Goal: Information Seeking & Learning: Learn about a topic

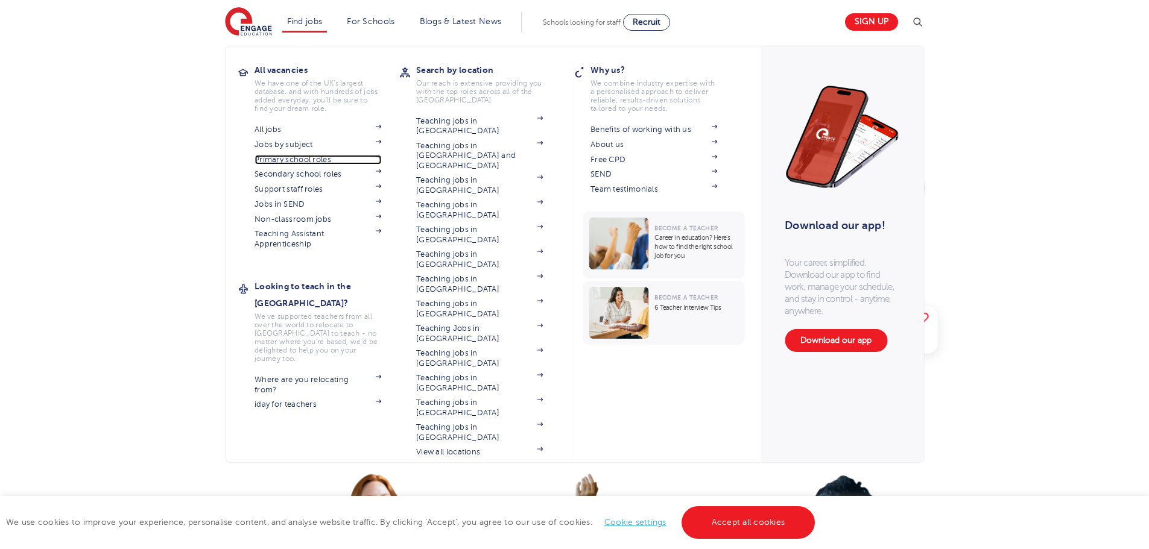
click at [312, 159] on link "Primary school roles" at bounding box center [317, 160] width 127 height 10
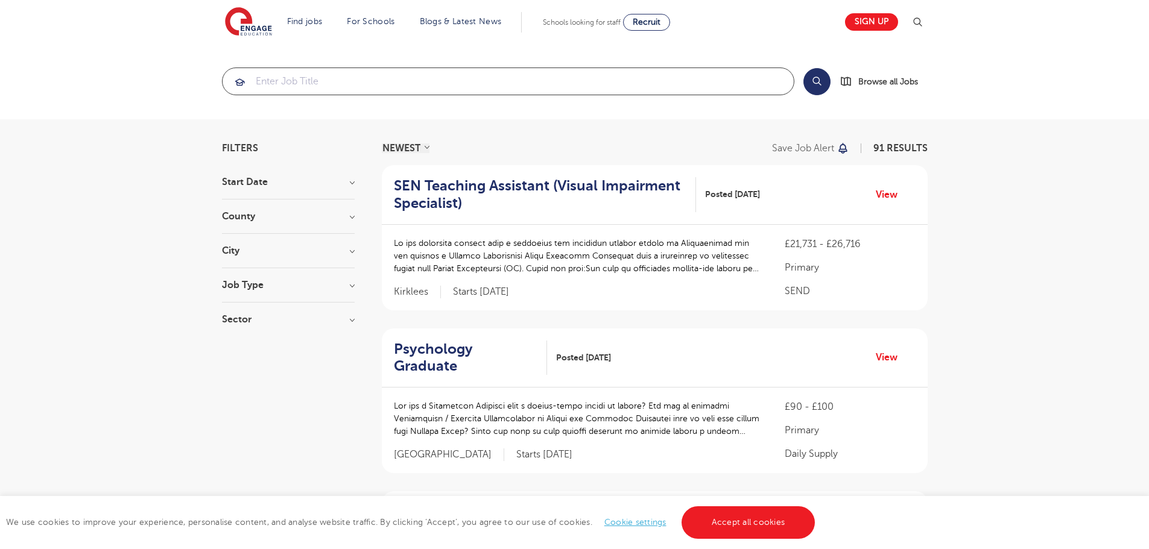
click at [369, 91] on input "search" at bounding box center [507, 81] width 571 height 27
click at [236, 246] on h3 "City" at bounding box center [288, 251] width 133 height 10
click at [240, 303] on label "Kirklees 15" at bounding box center [266, 311] width 52 height 16
click at [240, 305] on input "Kirklees 15" at bounding box center [244, 309] width 8 height 8
checkbox input "true"
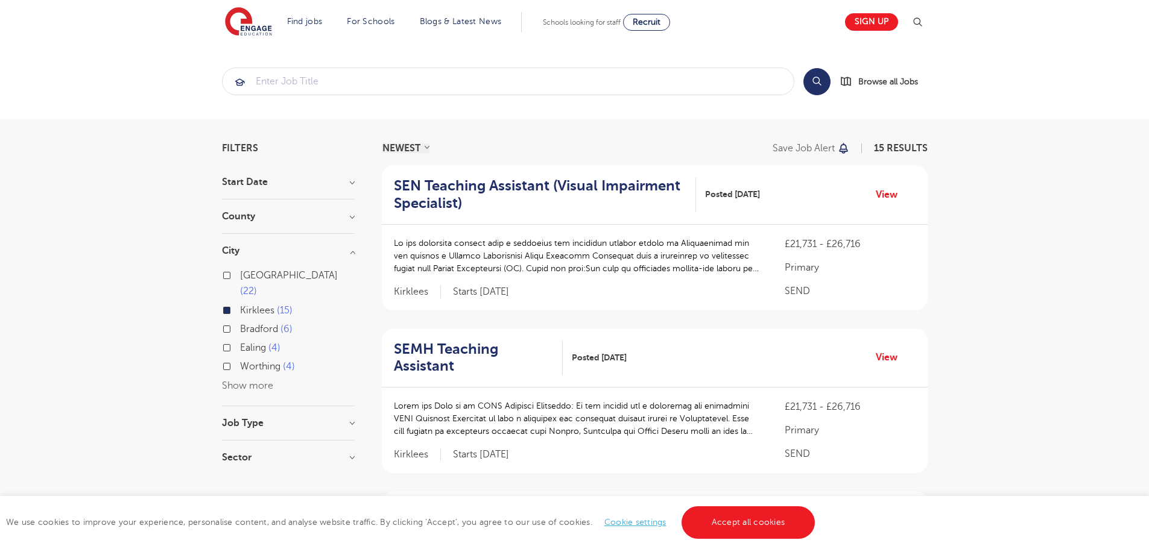
click at [252, 241] on section "Start Date September 15 Show more County Kirklees 15 Show more City Leeds 22 Ki…" at bounding box center [288, 325] width 133 height 297
click at [258, 252] on h3 "City" at bounding box center [288, 251] width 133 height 10
click at [279, 287] on h3 "Job Type" at bounding box center [288, 285] width 133 height 10
click at [312, 271] on section "Start Date September 15 Show more County Kirklees 15 Show more City Leeds 22 Ki…" at bounding box center [288, 281] width 133 height 209
click at [335, 283] on h3 "Job Type" at bounding box center [288, 285] width 133 height 10
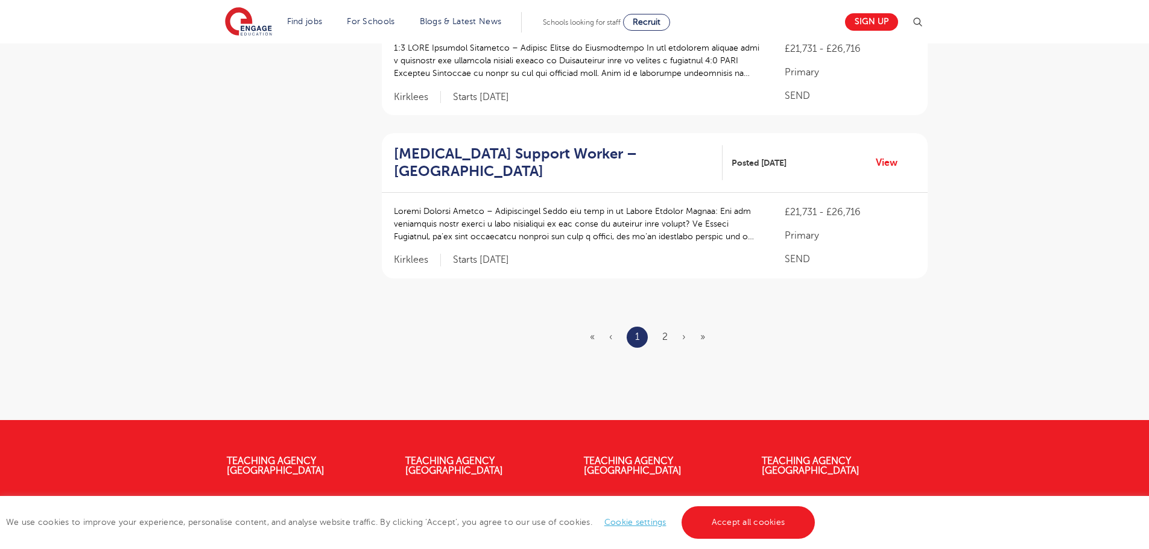
scroll to position [1568, 0]
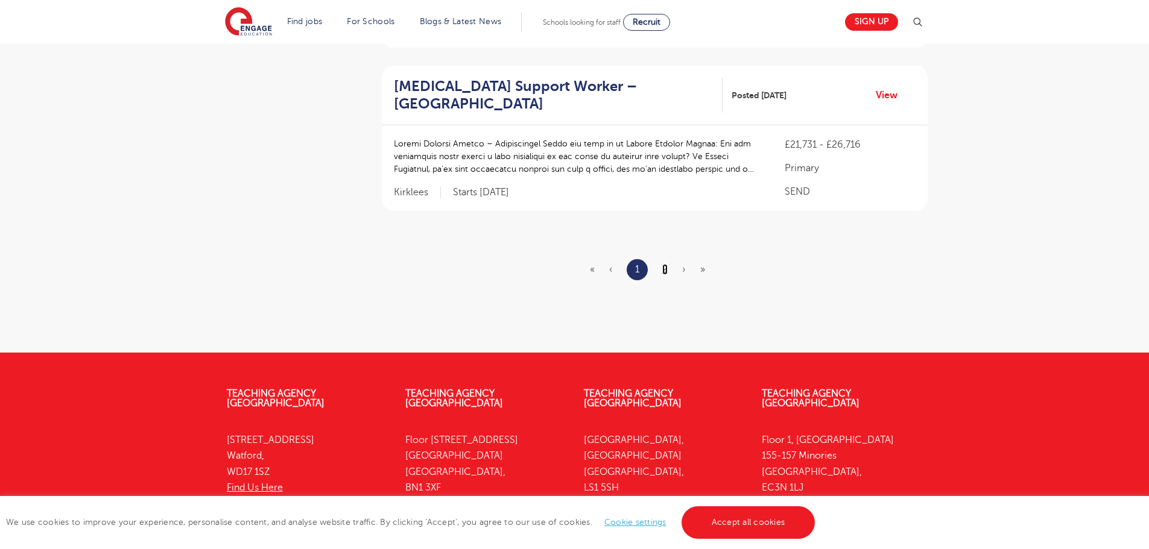
click at [662, 271] on link "2" at bounding box center [664, 269] width 5 height 11
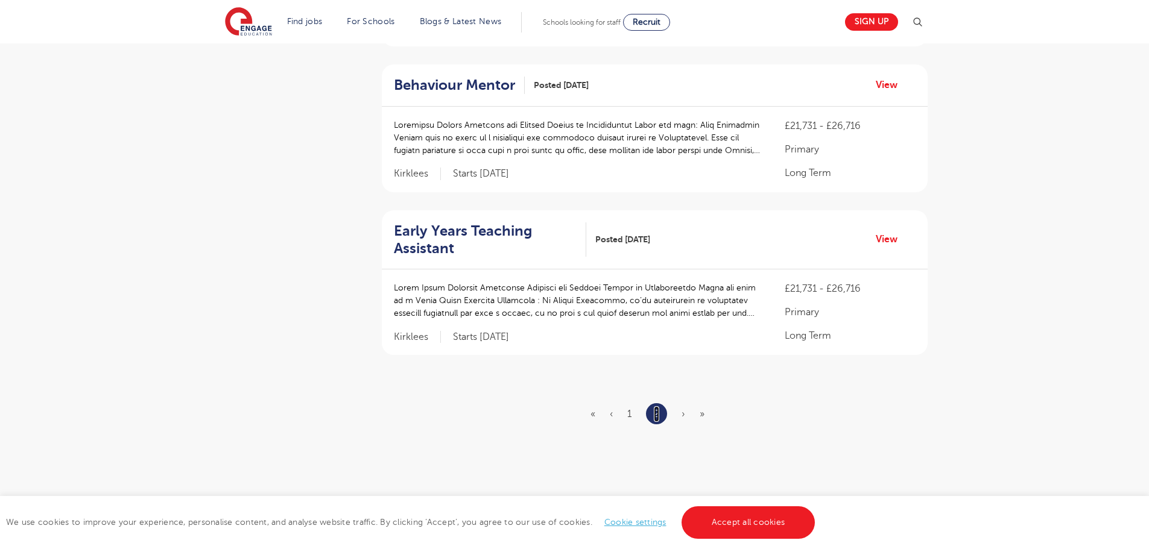
scroll to position [603, 0]
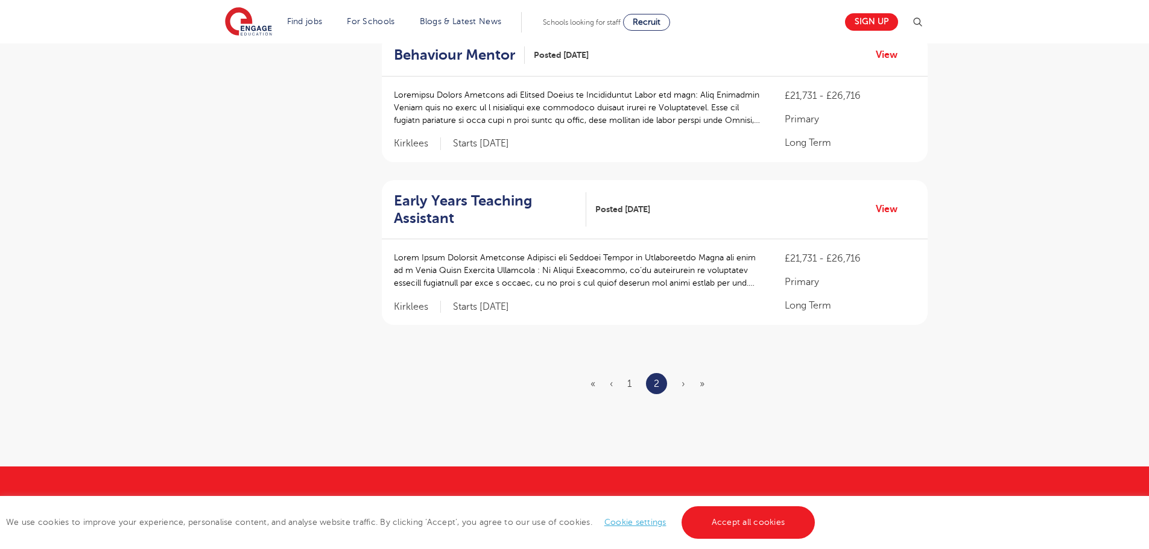
click at [583, 251] on p at bounding box center [577, 270] width 367 height 38
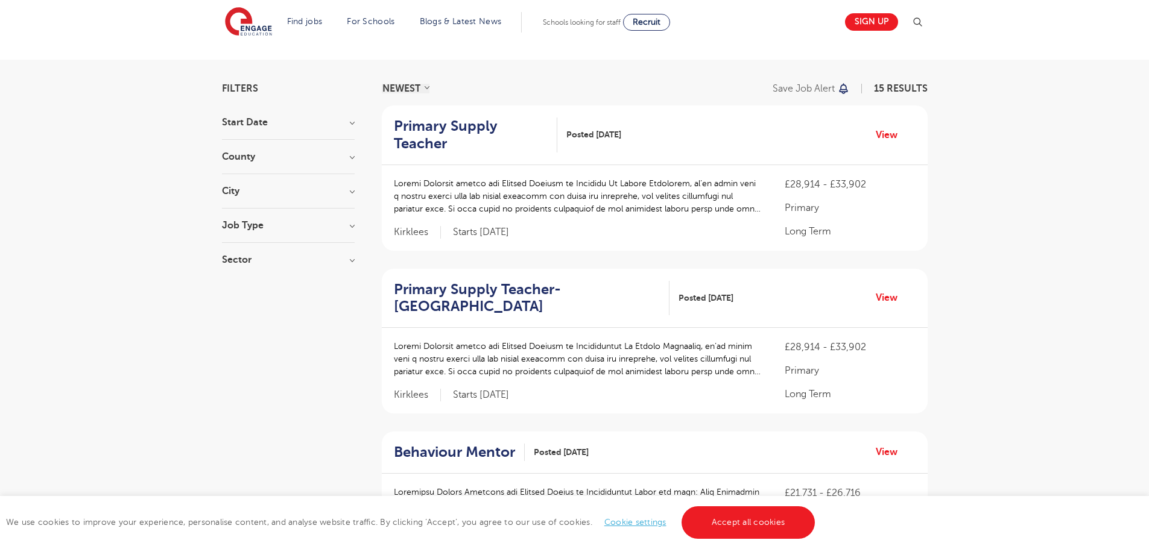
scroll to position [0, 0]
